Goal: Task Accomplishment & Management: Use online tool/utility

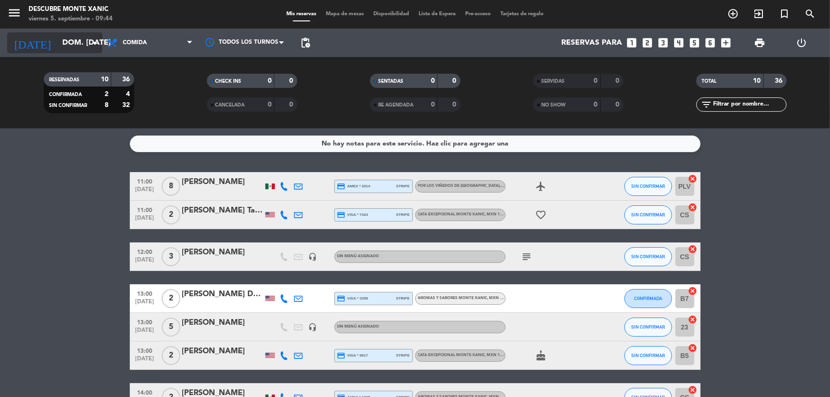
click at [58, 35] on input "dom. [DATE]" at bounding box center [108, 43] width 100 height 19
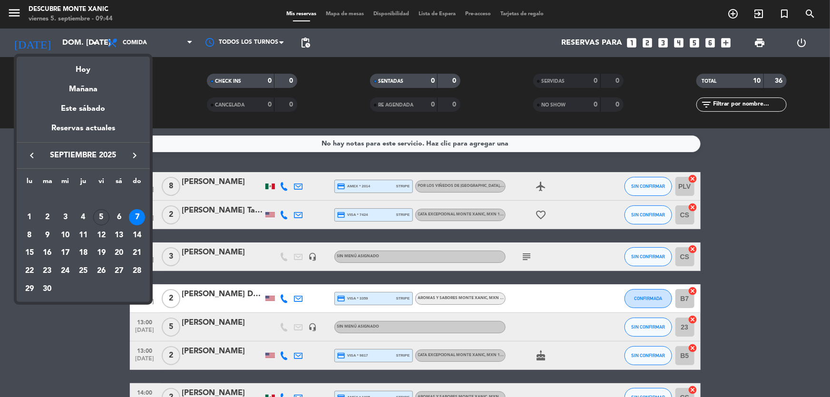
click at [102, 215] on div "5" at bounding box center [101, 217] width 16 height 16
type input "vie. [DATE]"
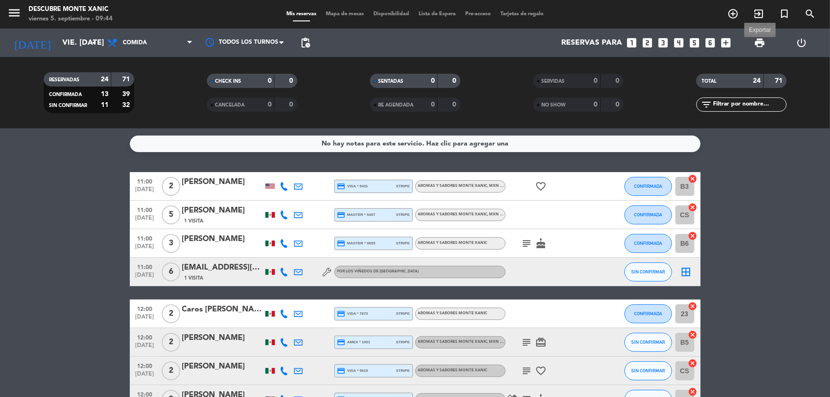
click at [758, 44] on span "print" at bounding box center [759, 42] width 11 height 11
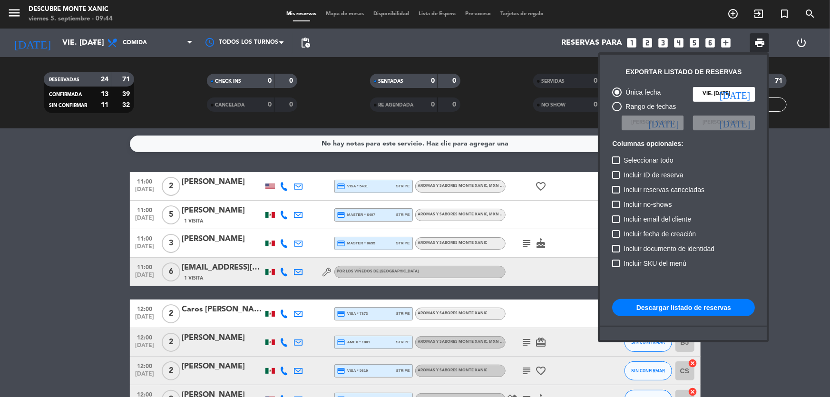
click at [663, 307] on button "Descargar listado de reservas" at bounding box center [683, 307] width 143 height 17
drag, startPoint x: 24, startPoint y: 214, endPoint x: 32, endPoint y: 208, distance: 9.6
click at [25, 213] on div at bounding box center [415, 198] width 830 height 397
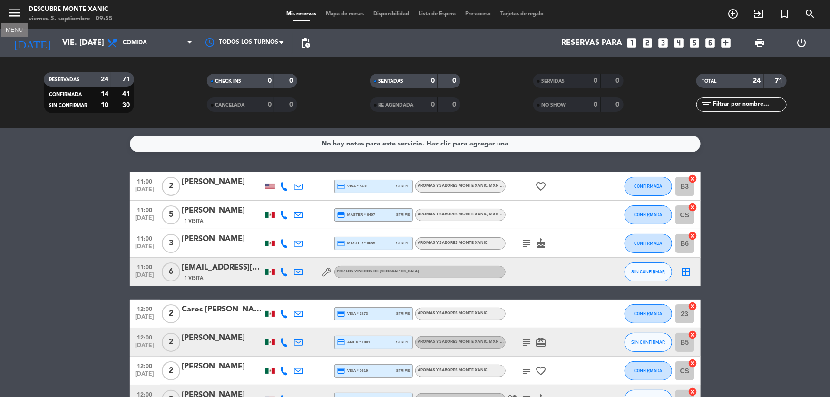
click at [8, 11] on icon "menu" at bounding box center [14, 13] width 14 height 14
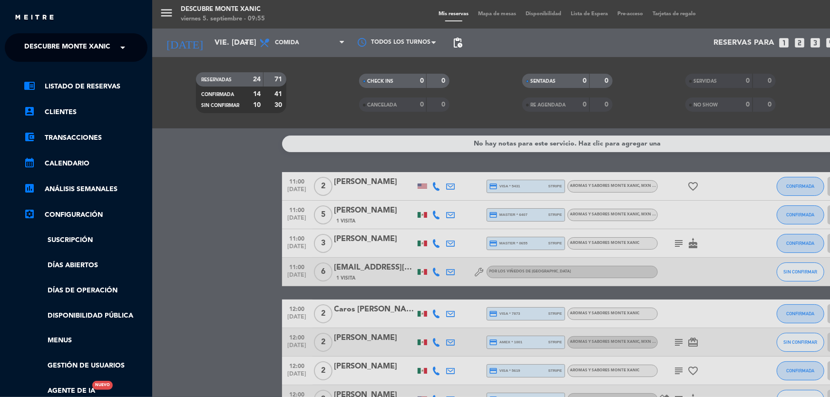
click at [69, 49] on span "Descubre Monte Xanic" at bounding box center [67, 48] width 86 height 20
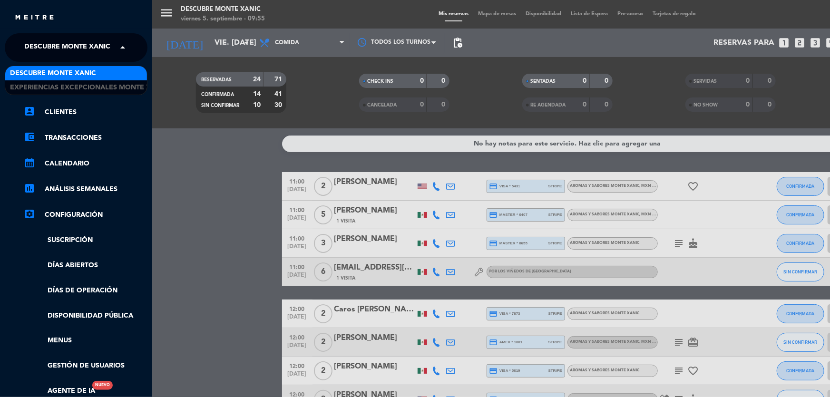
click at [75, 73] on span "Descubre Monte Xanic" at bounding box center [53, 73] width 86 height 11
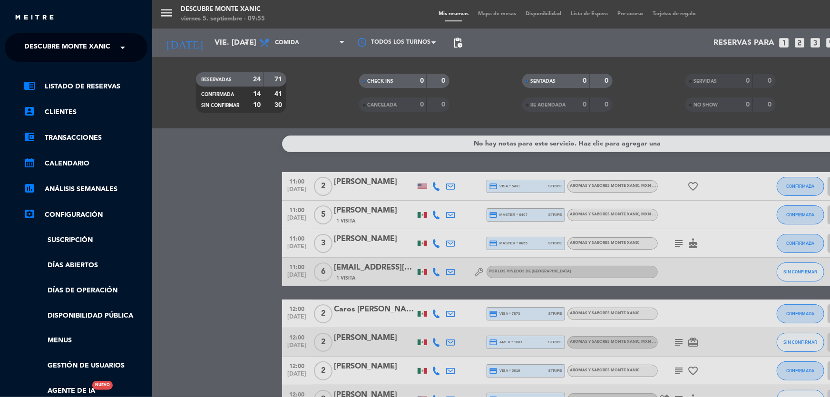
click at [67, 44] on span "Descubre Monte Xanic" at bounding box center [67, 48] width 86 height 20
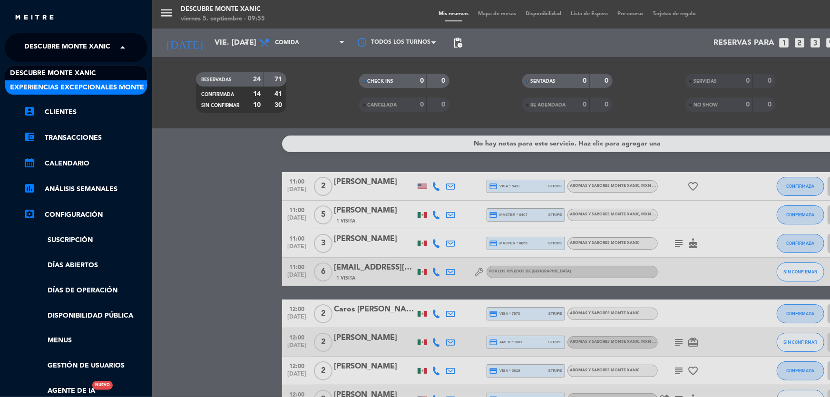
click at [67, 84] on span "Experiencias Excepcionales Monte Xanic" at bounding box center [88, 87] width 157 height 11
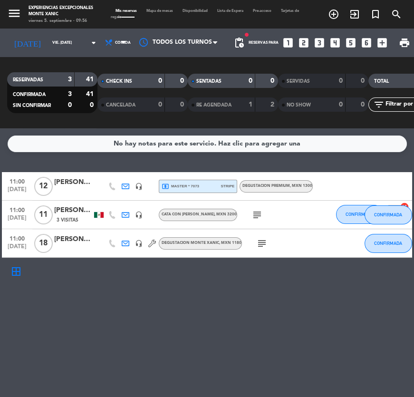
click at [82, 242] on div "[PERSON_NAME]" at bounding box center [73, 239] width 38 height 11
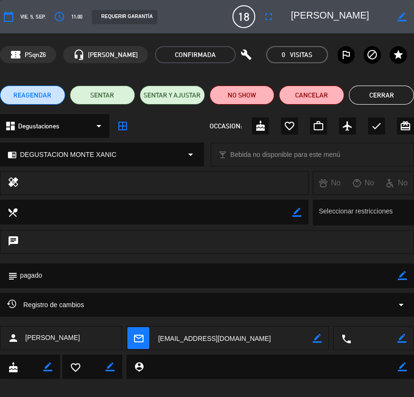
click at [387, 94] on button "Cerrar" at bounding box center [381, 95] width 65 height 19
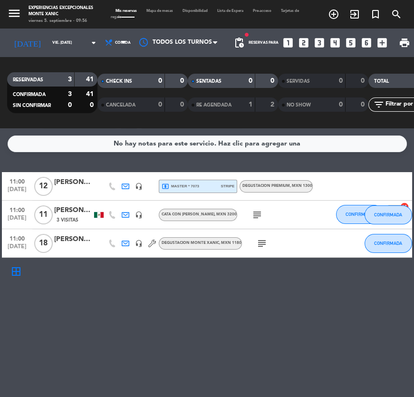
click at [71, 210] on div "[PERSON_NAME] | Sr [PERSON_NAME]" at bounding box center [73, 210] width 38 height 11
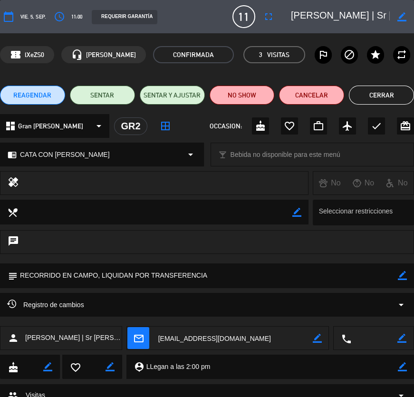
click at [354, 95] on button "Cerrar" at bounding box center [381, 95] width 65 height 19
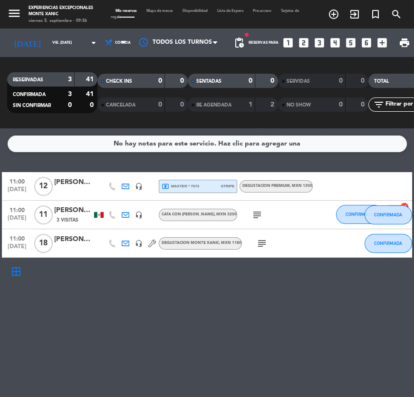
click at [82, 184] on div "[PERSON_NAME]" at bounding box center [73, 182] width 38 height 11
